Goal: Information Seeking & Learning: Learn about a topic

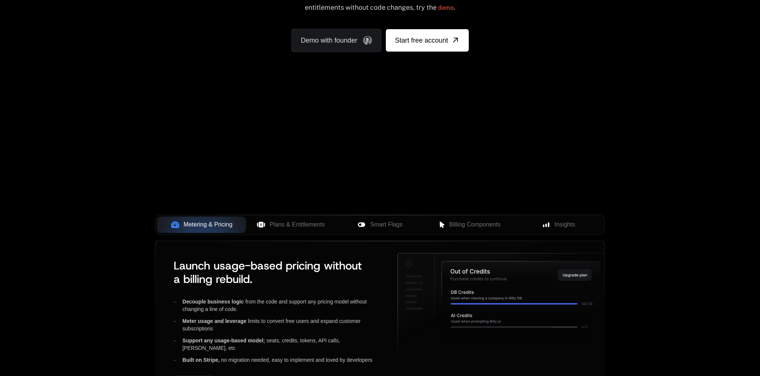
scroll to position [149, 0]
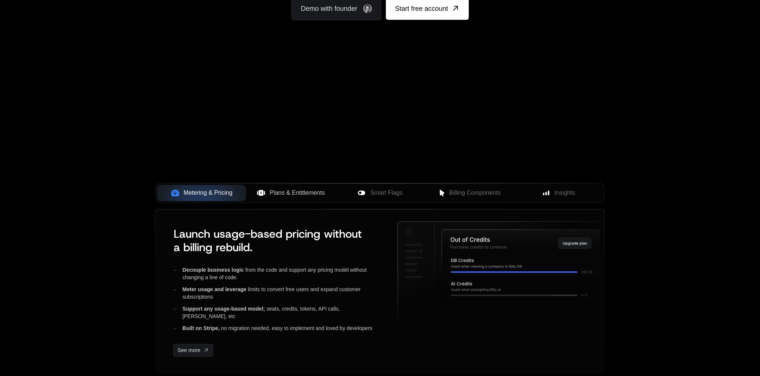
click at [302, 189] on span "Plans & Entitlements" at bounding box center [297, 192] width 55 height 9
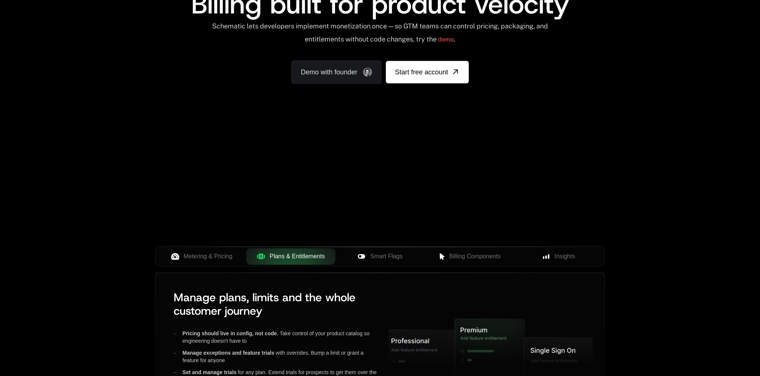
scroll to position [75, 0]
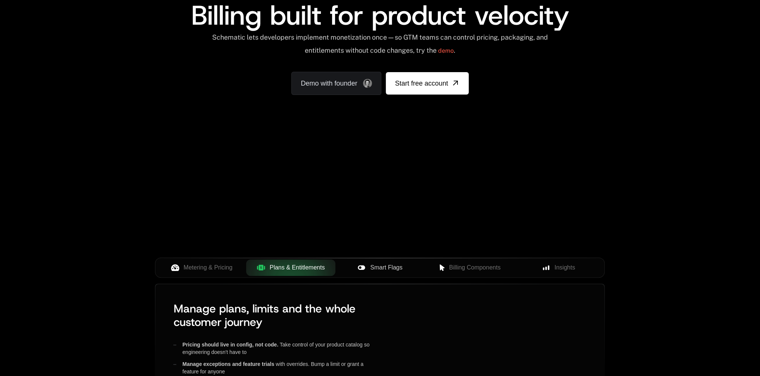
click at [392, 268] on span "Smart Flags" at bounding box center [386, 267] width 32 height 9
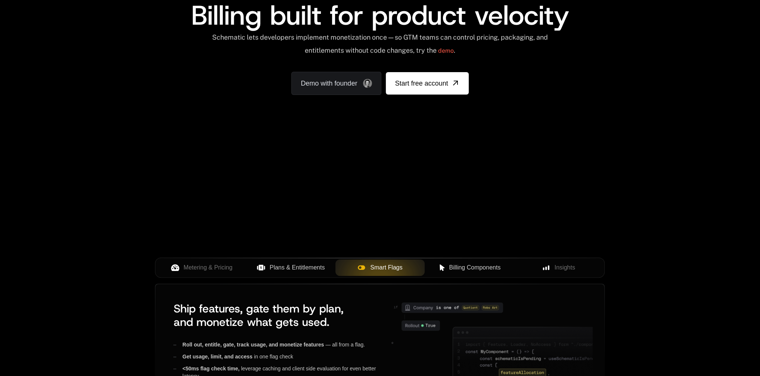
click at [463, 266] on span "Billing Components" at bounding box center [475, 267] width 52 height 9
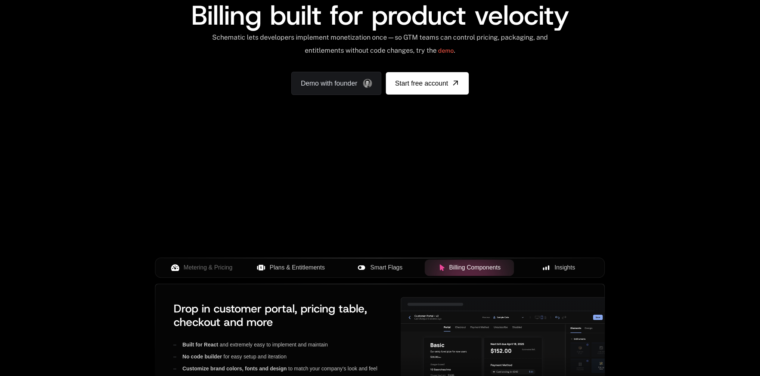
click at [571, 268] on span "Insights" at bounding box center [564, 267] width 21 height 9
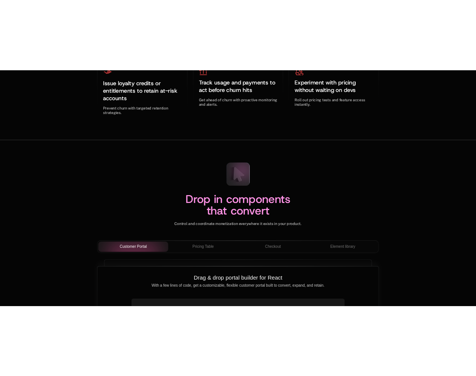
scroll to position [2437, 0]
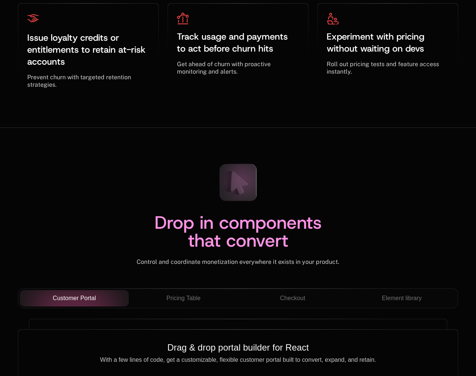
click at [360, 143] on div "Drop in components that convert Control and coordinate monetization everywhere …" at bounding box center [238, 375] width 476 height 494
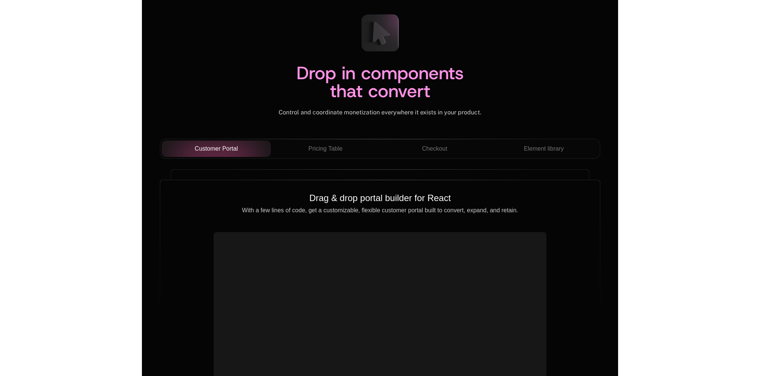
scroll to position [0, 0]
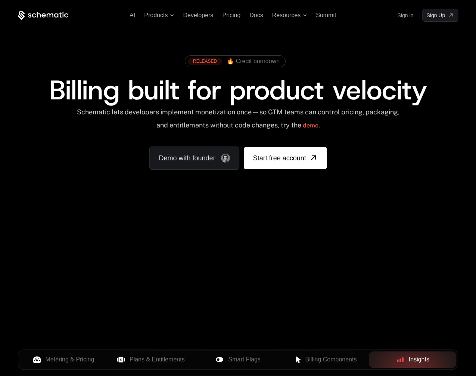
drag, startPoint x: 239, startPoint y: 267, endPoint x: 434, endPoint y: 227, distance: 199.0
click at [429, 226] on div "Your browser does not support the video tag." at bounding box center [238, 223] width 476 height 314
